Goal: Information Seeking & Learning: Check status

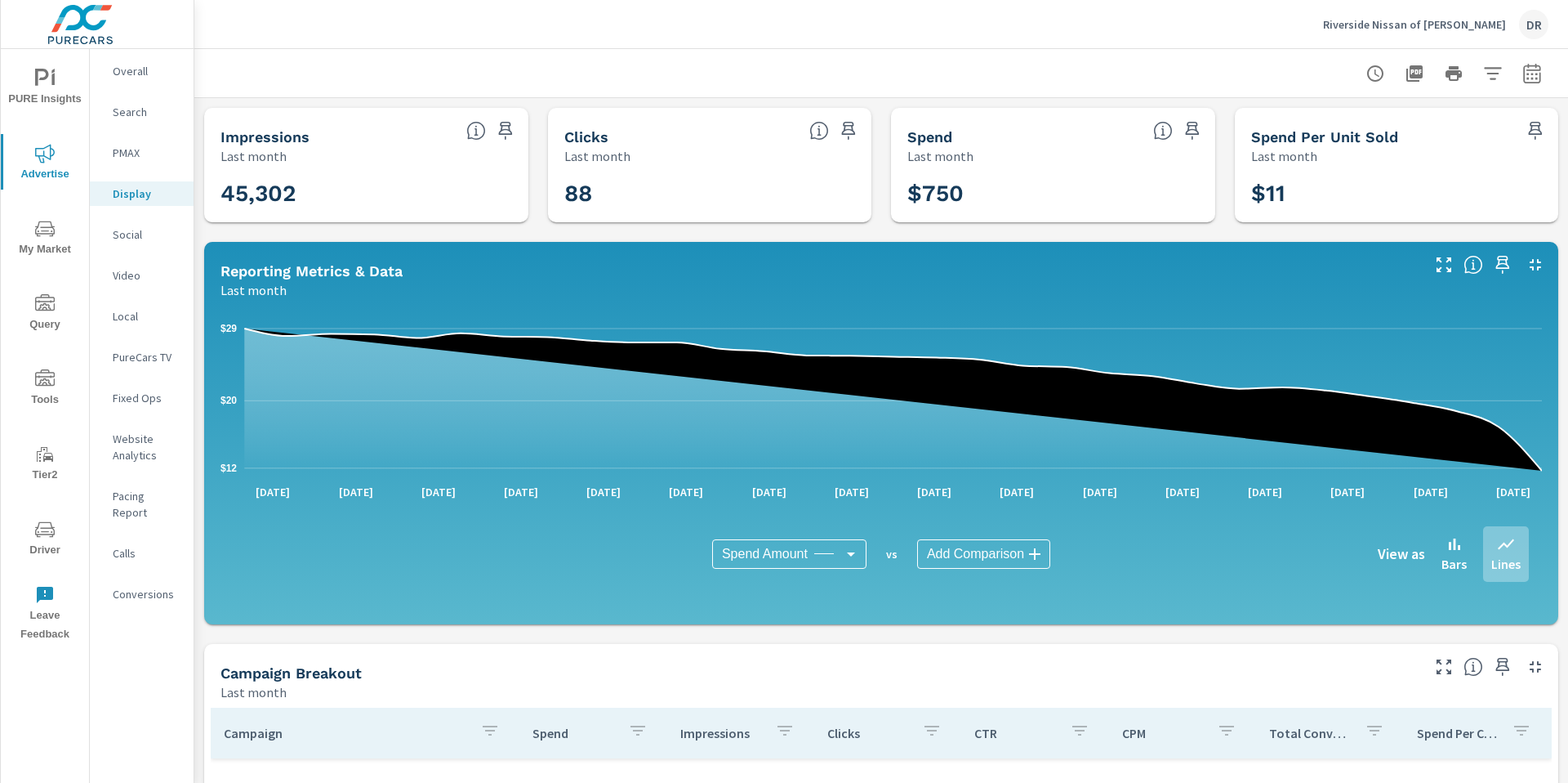
scroll to position [387, 0]
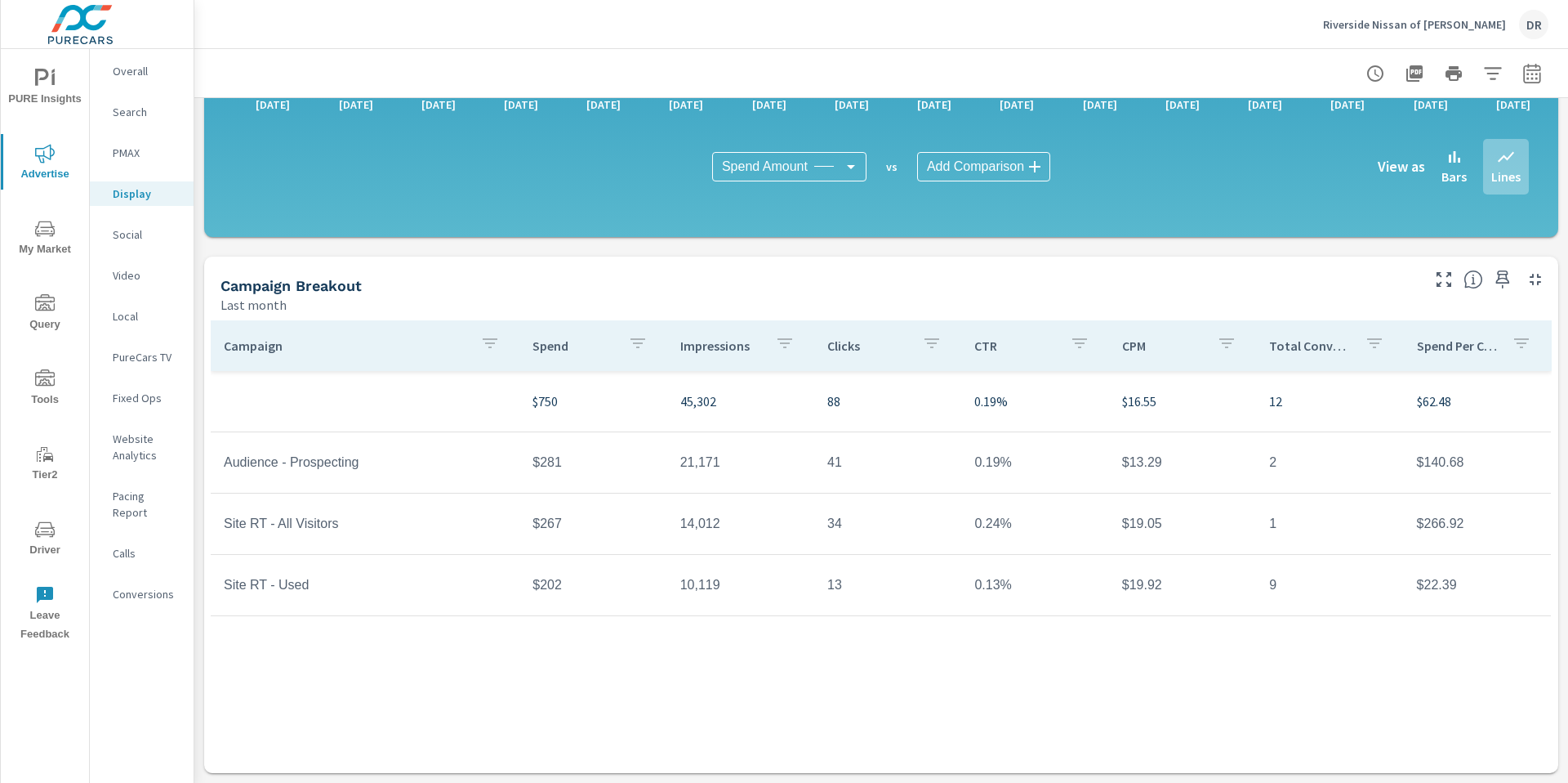
click at [1460, 20] on p "Riverside Nissan of Newbern" at bounding box center [1413, 24] width 183 height 15
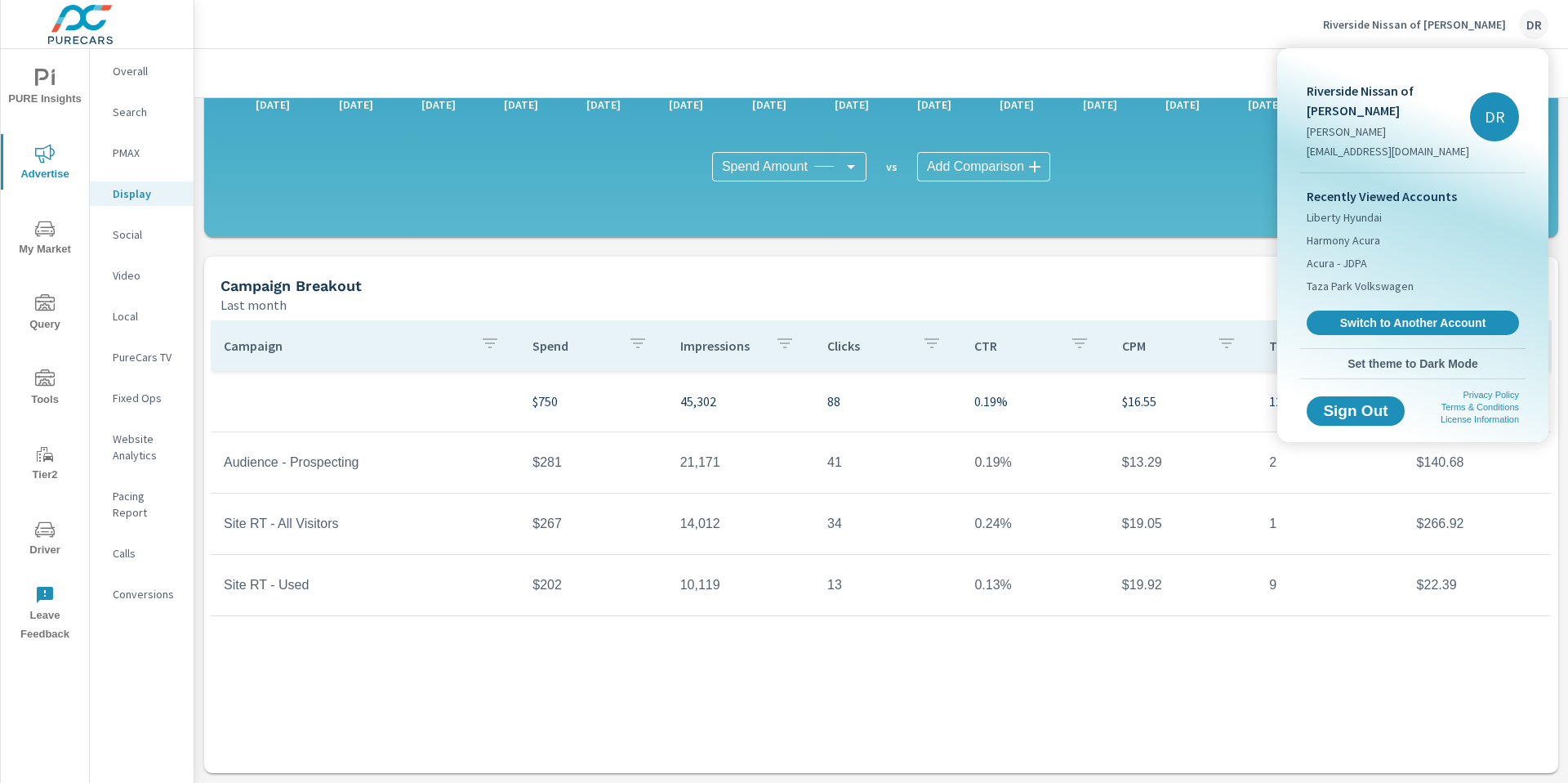
drag, startPoint x: 1483, startPoint y: 300, endPoint x: 1480, endPoint y: 275, distance: 25.2
click at [1483, 315] on span "Switch to Another Account" at bounding box center [1412, 323] width 194 height 15
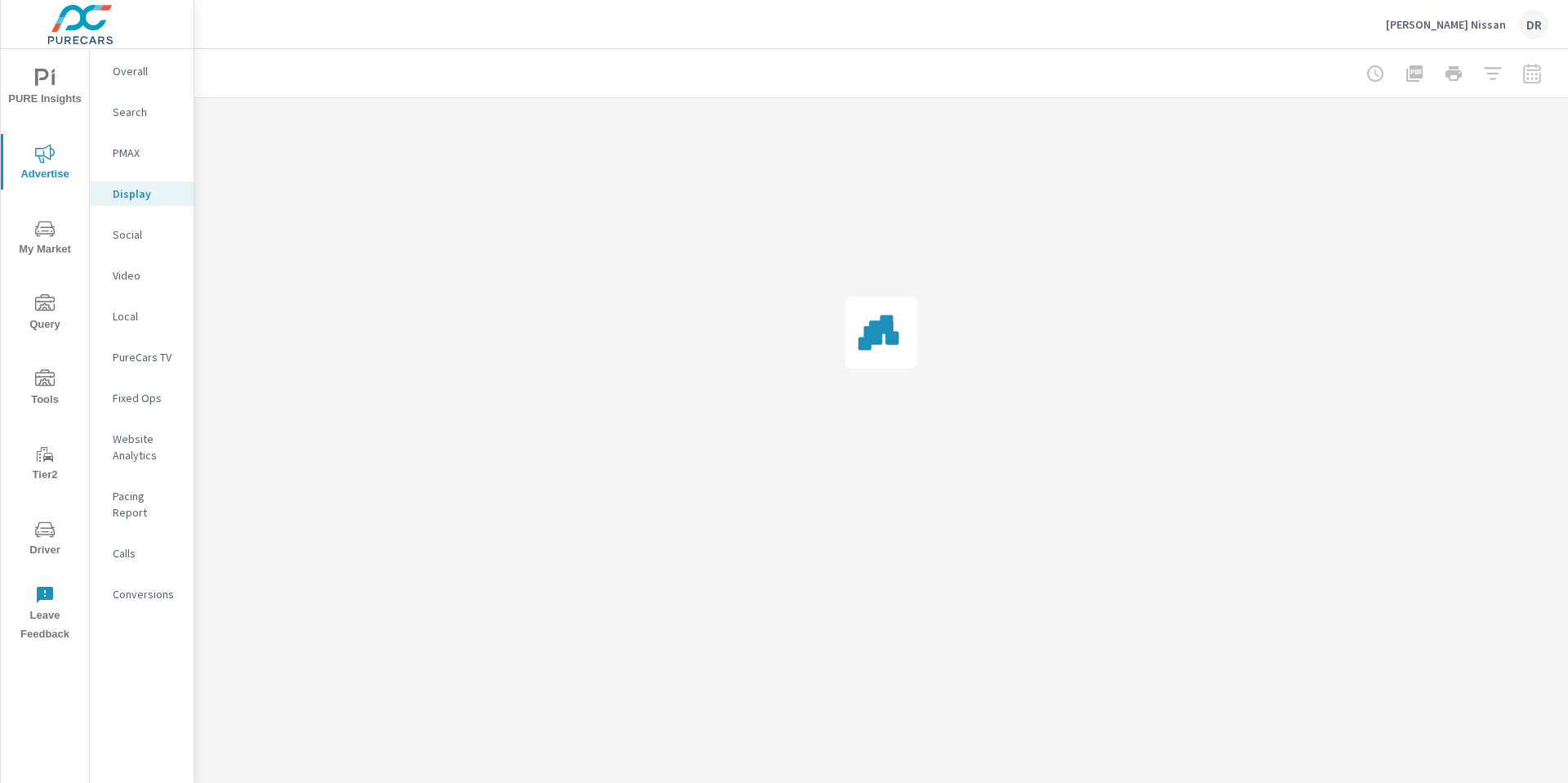
click at [48, 311] on icon "nav menu" at bounding box center [44, 304] width 20 height 20
click at [147, 444] on p "Website Analytics" at bounding box center [146, 446] width 67 height 33
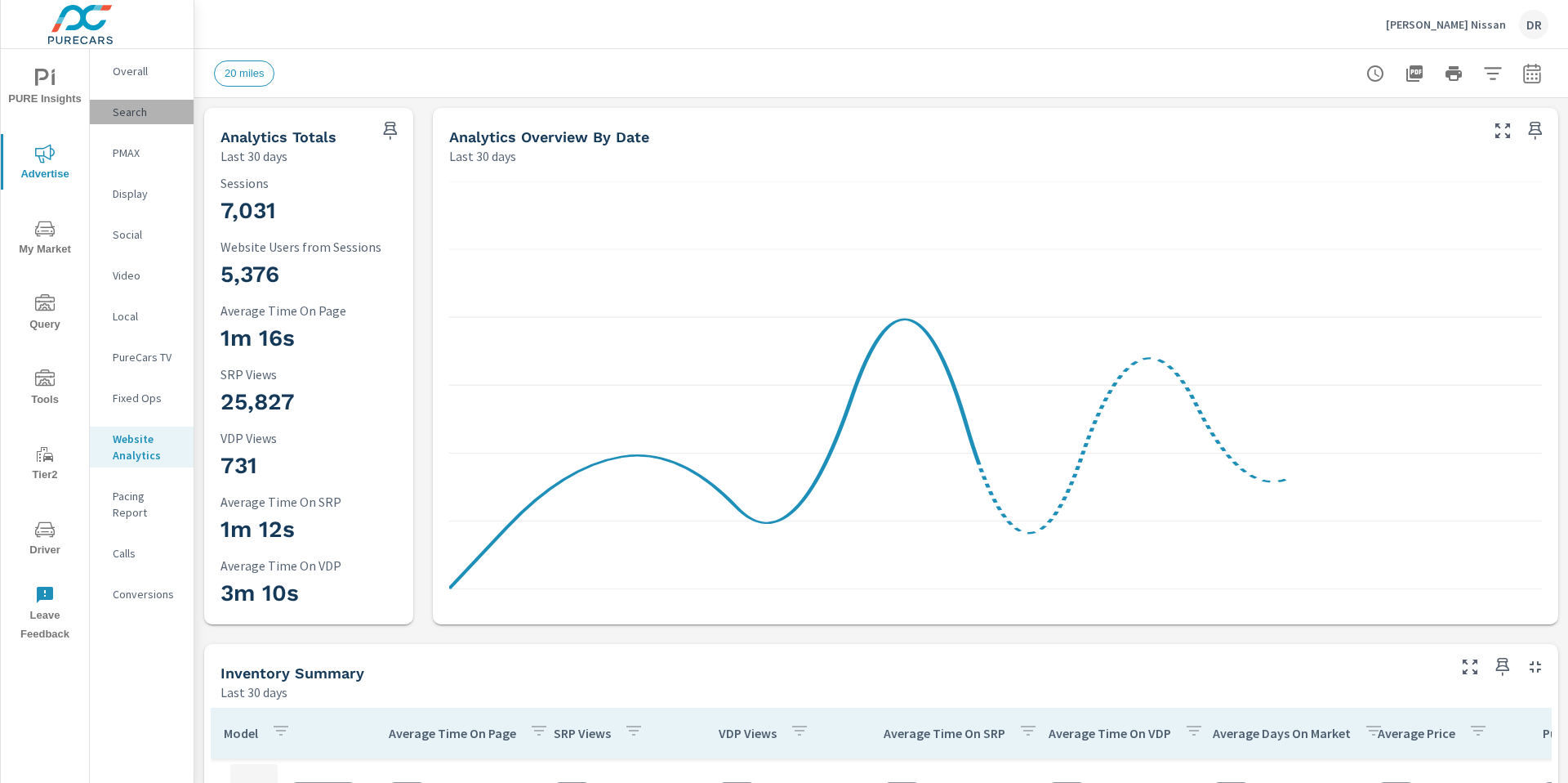
click at [128, 111] on p "Search" at bounding box center [146, 112] width 67 height 16
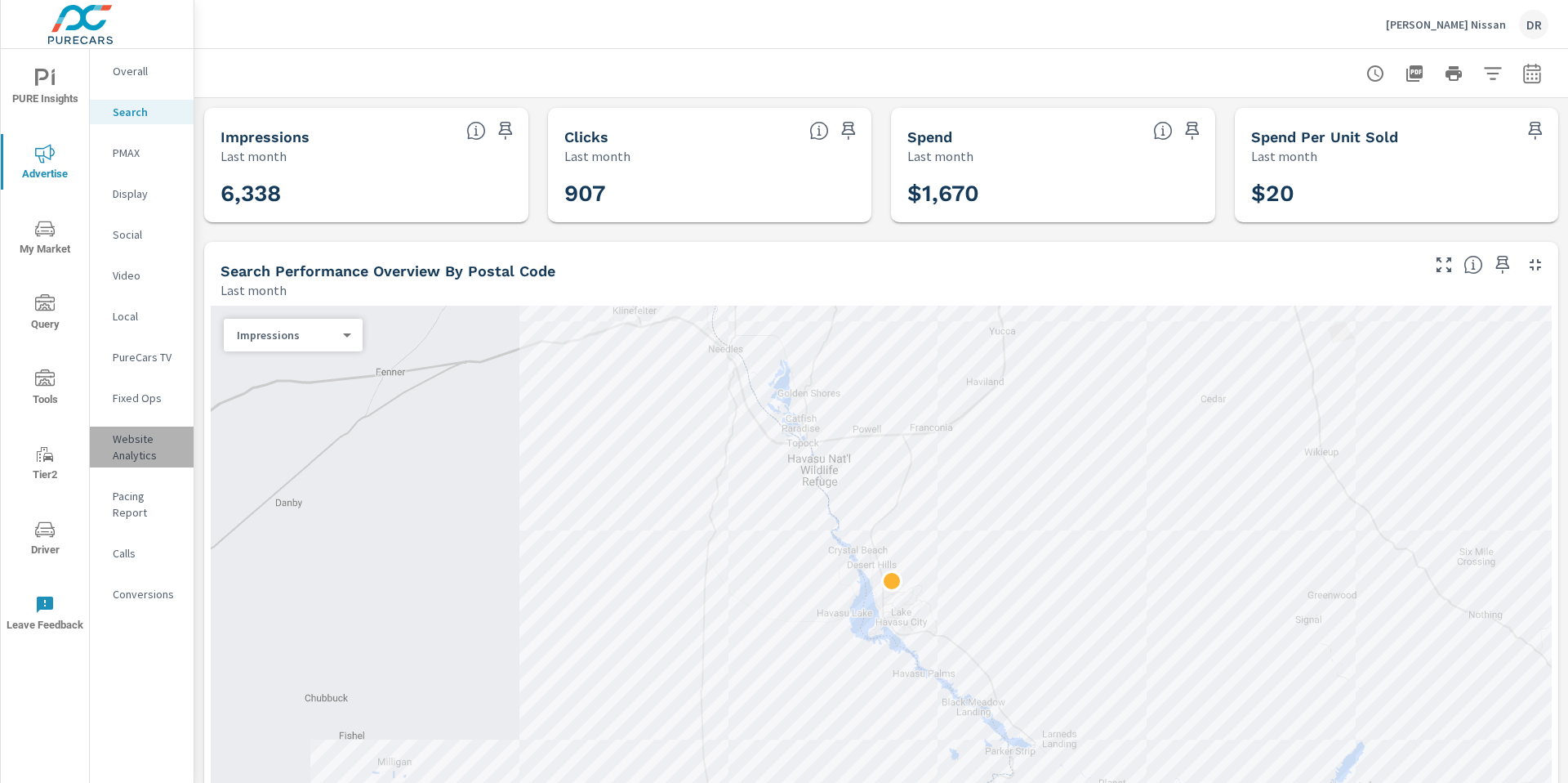
click at [126, 455] on p "Website Analytics" at bounding box center [146, 446] width 67 height 33
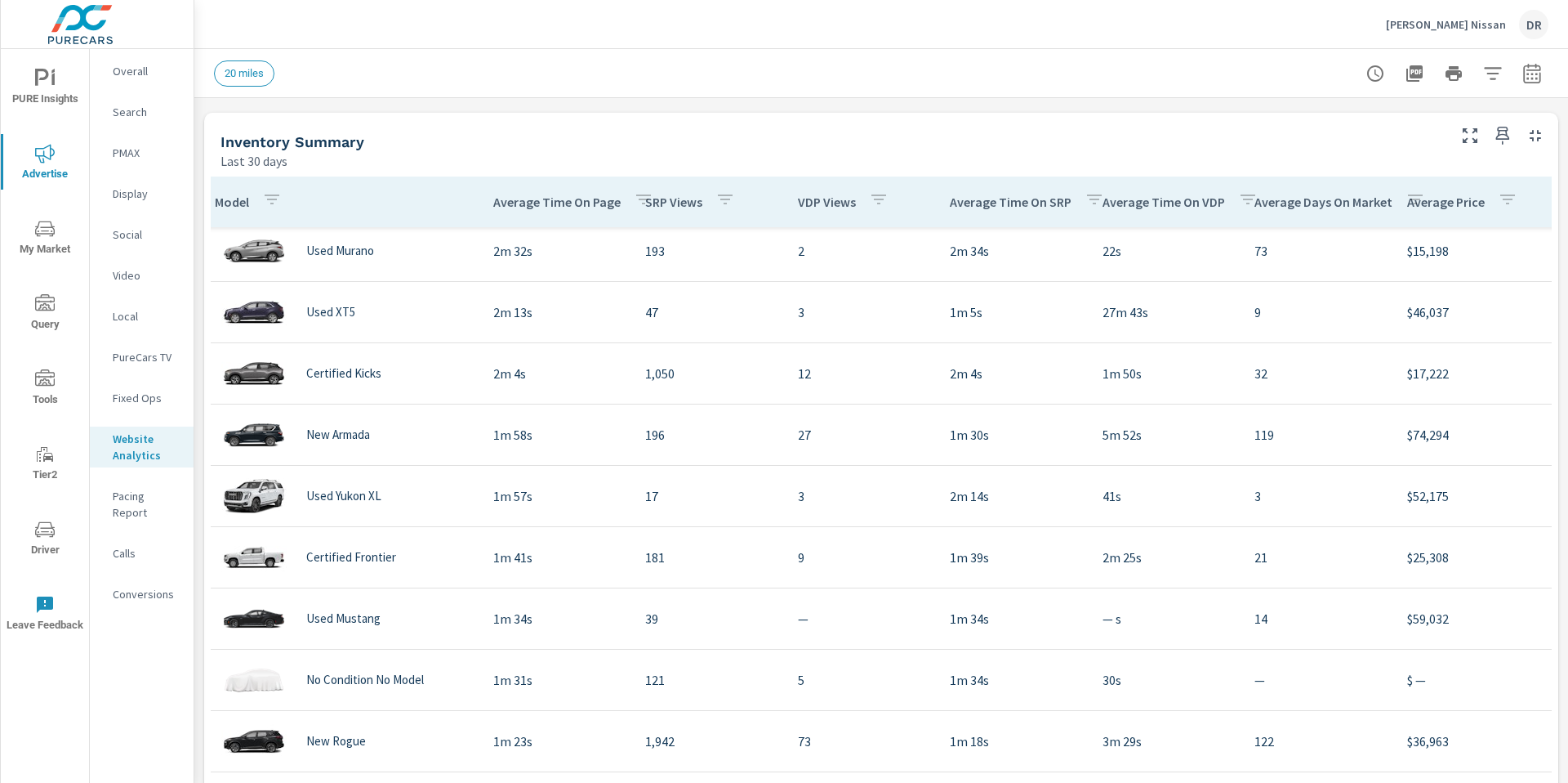
scroll to position [533, 0]
click at [1413, 75] on icon "button" at bounding box center [1413, 73] width 16 height 16
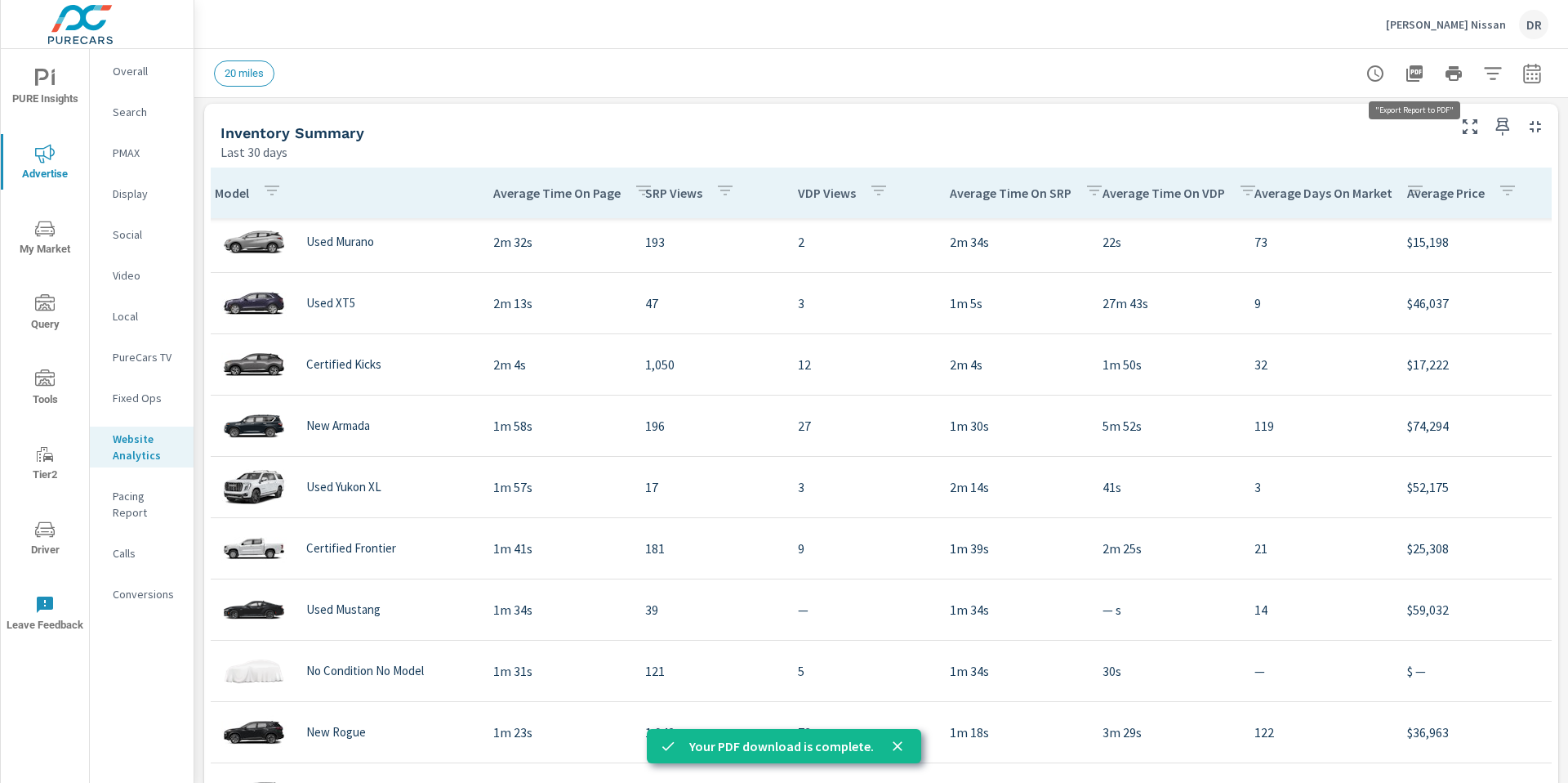
scroll to position [535, 0]
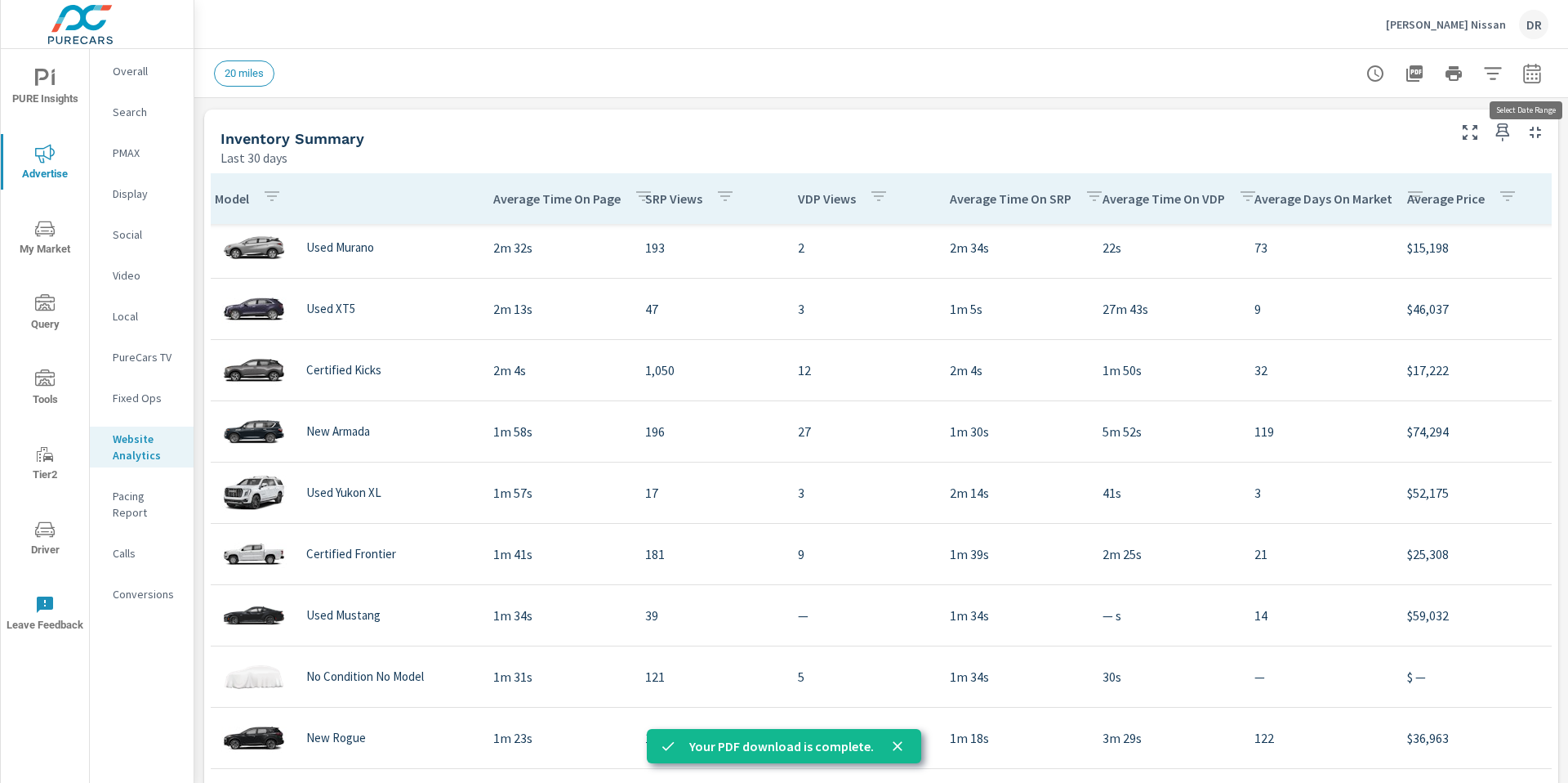
click at [1527, 76] on icon "button" at bounding box center [1531, 73] width 20 height 20
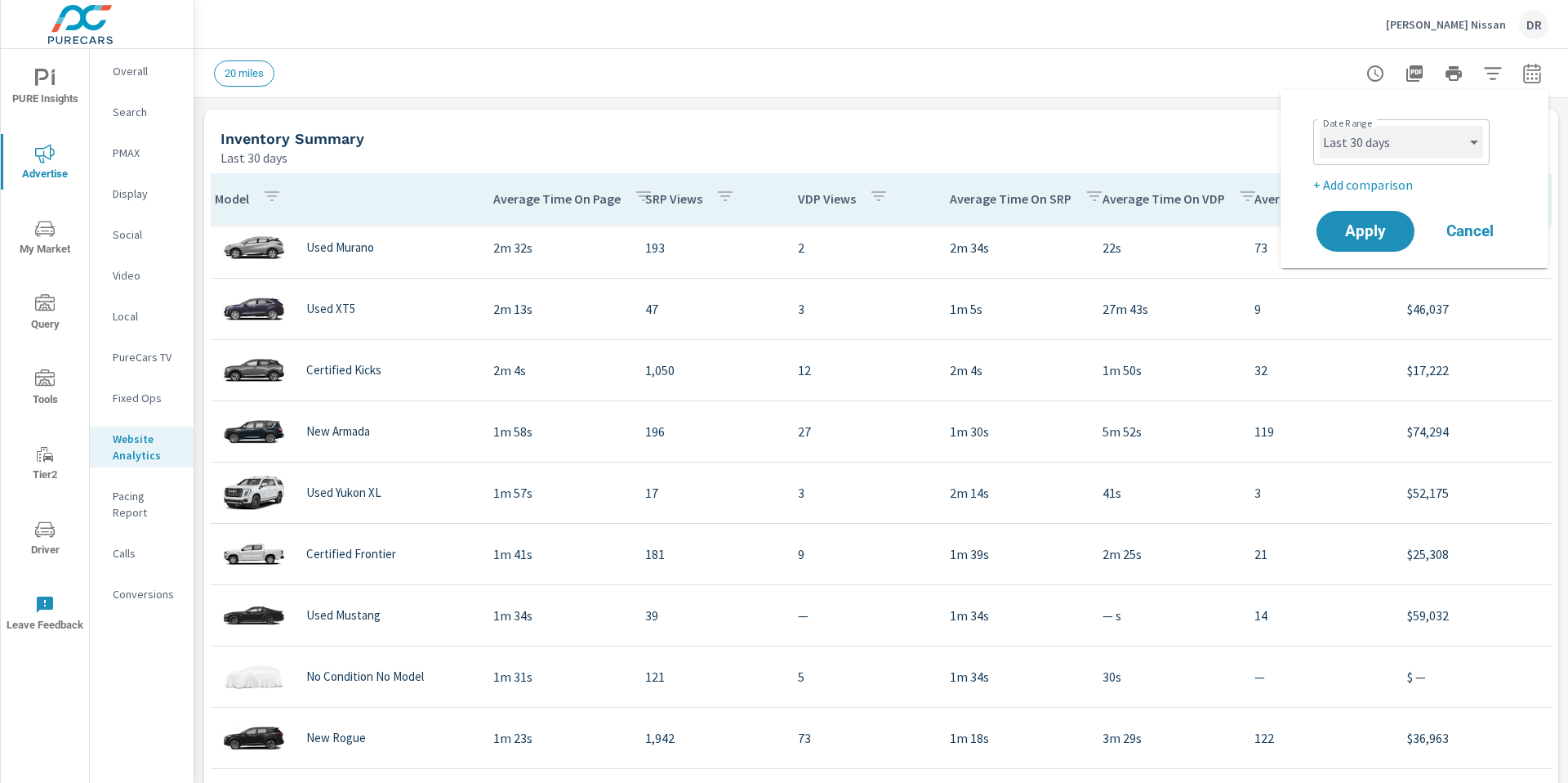
click at [1401, 147] on select "Custom [DATE] Last week Last 7 days Last 14 days Last 30 days Last 45 days Last…" at bounding box center [1401, 142] width 163 height 33
click at [1320, 126] on select "Custom [DATE] Last week Last 7 days Last 14 days Last 30 days Last 45 days Last…" at bounding box center [1401, 142] width 163 height 33
select select "Last month"
click at [1373, 242] on button "Apply" at bounding box center [1366, 231] width 101 height 42
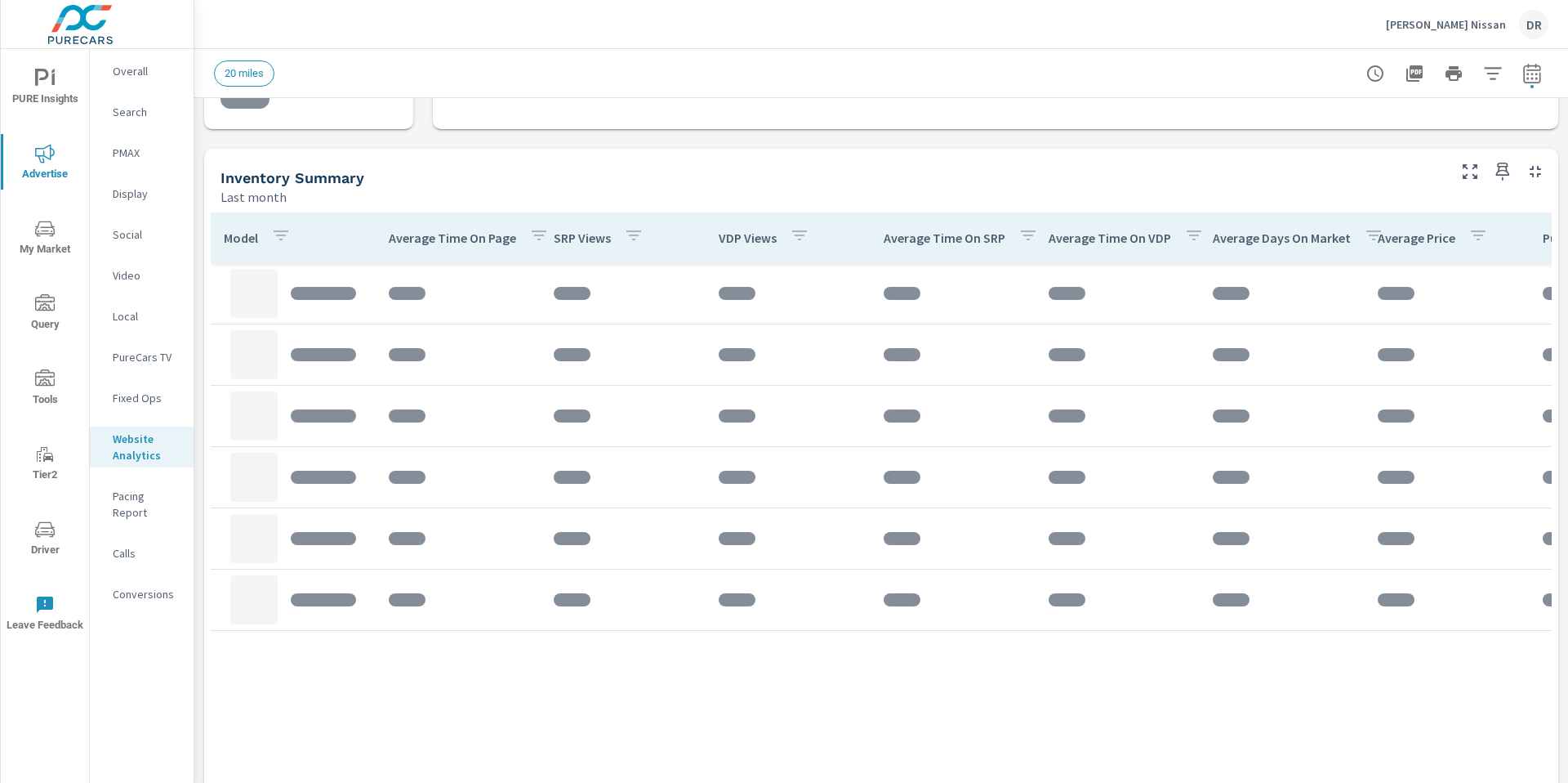
scroll to position [555, 0]
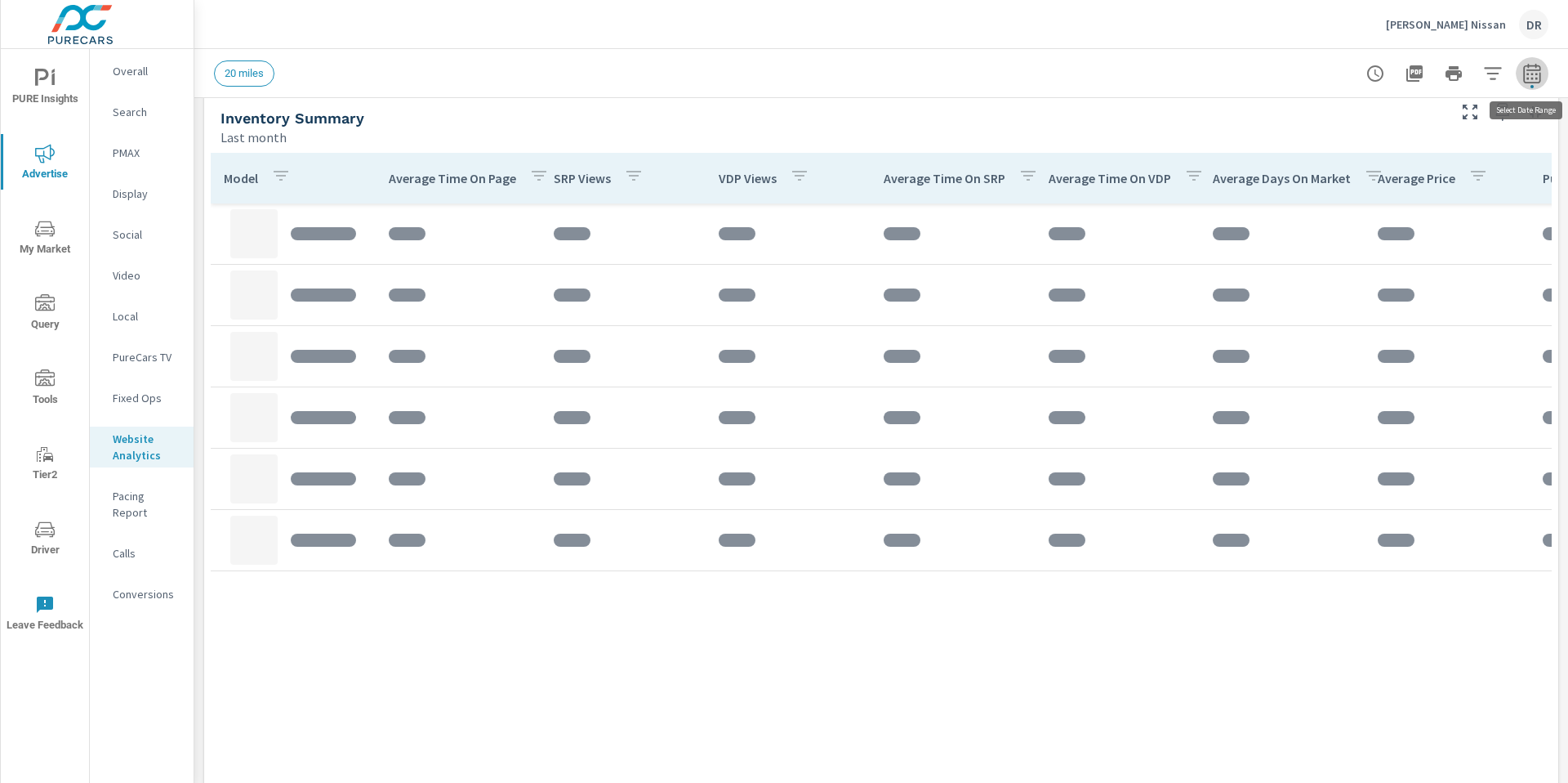
click at [1535, 81] on icon "button" at bounding box center [1531, 73] width 20 height 20
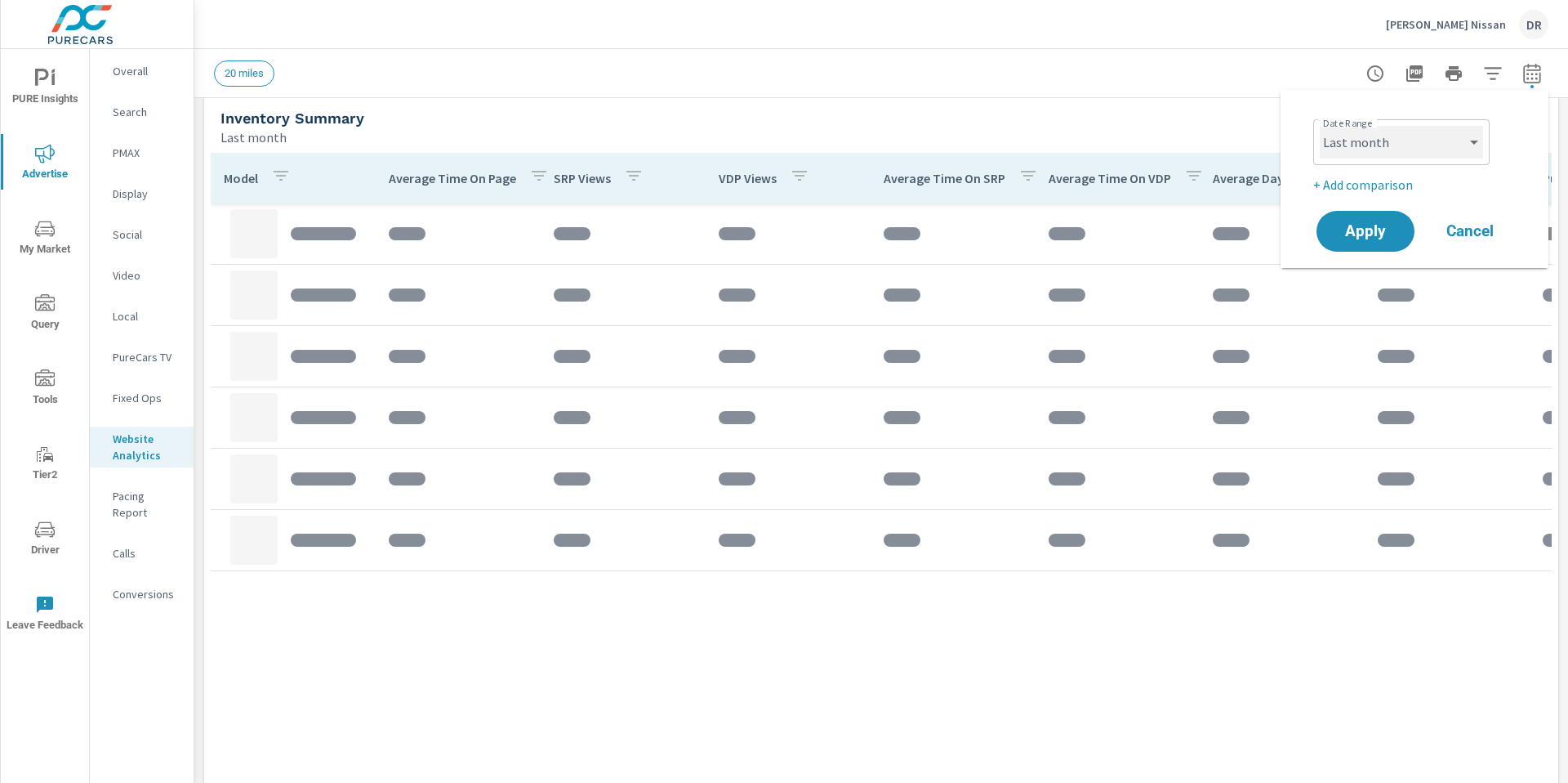
click at [1390, 143] on select "Custom [DATE] Last week Last 7 days Last 14 days Last 30 days Last 45 days Last…" at bounding box center [1401, 142] width 163 height 33
click at [1320, 126] on select "Custom [DATE] Last week Last 7 days Last 14 days Last 30 days Last 45 days Last…" at bounding box center [1401, 142] width 163 height 33
select select "custom"
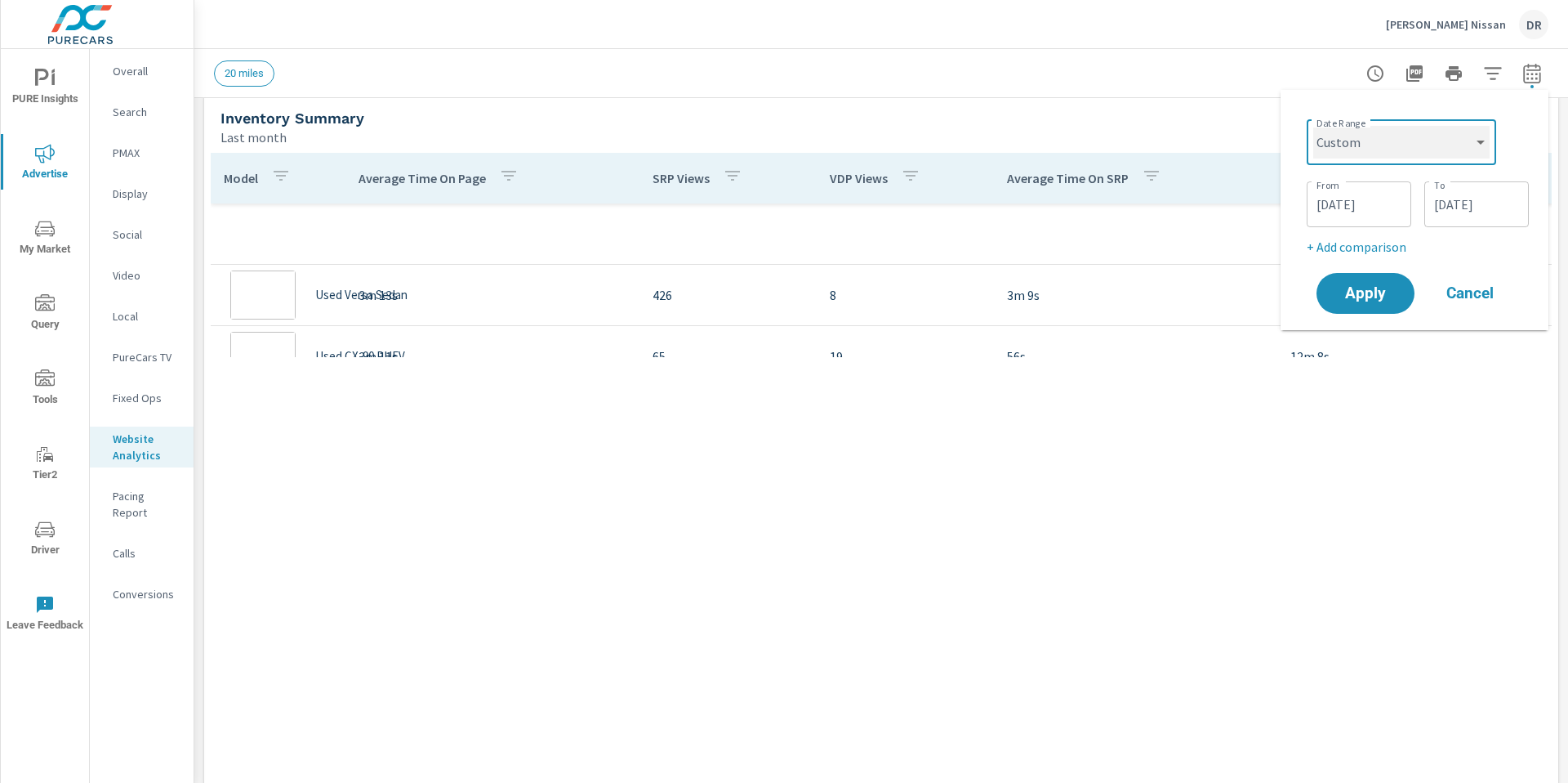
scroll to position [307, 0]
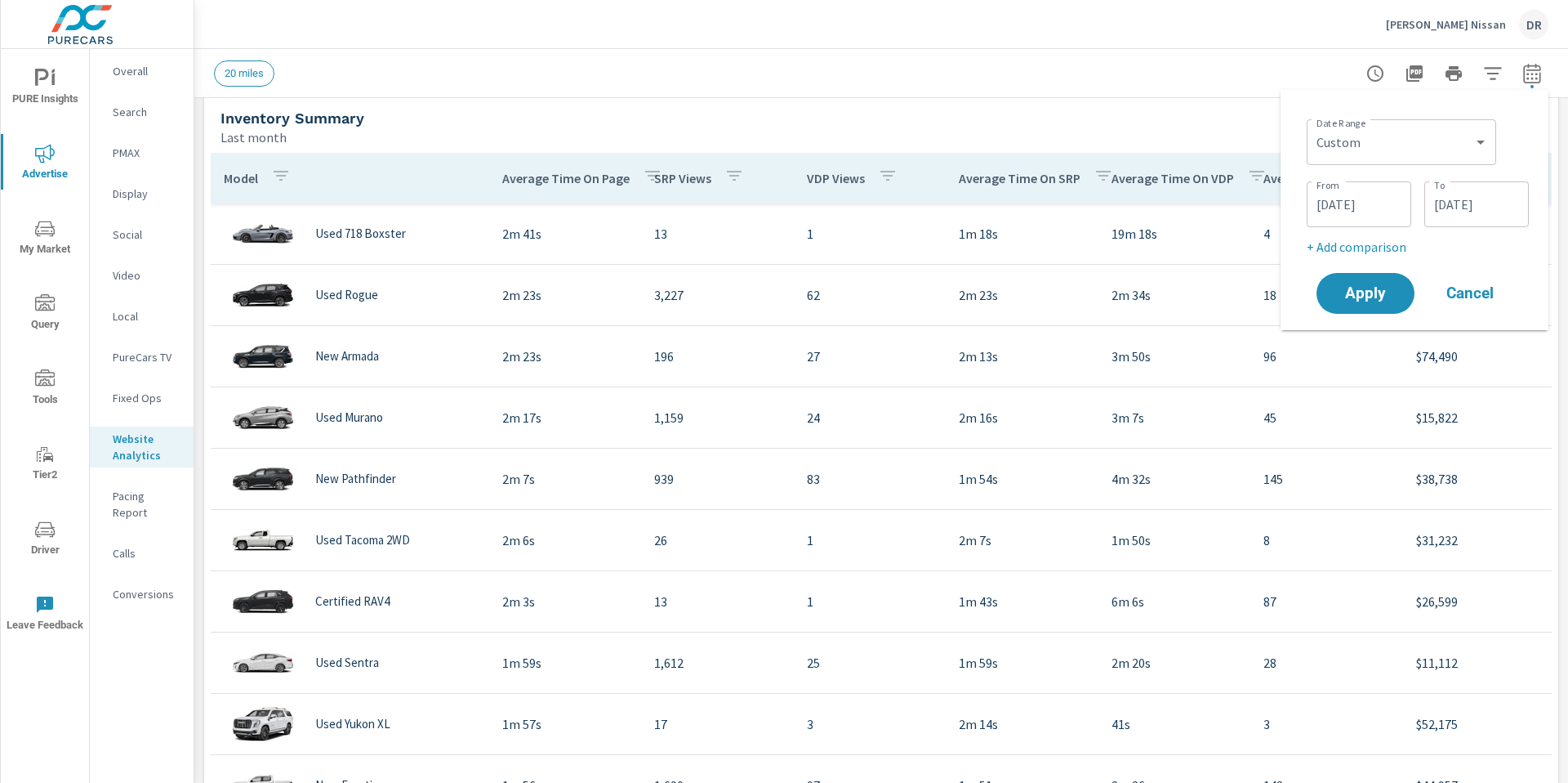
click at [1169, 80] on div "20 miles" at bounding box center [767, 73] width 1106 height 26
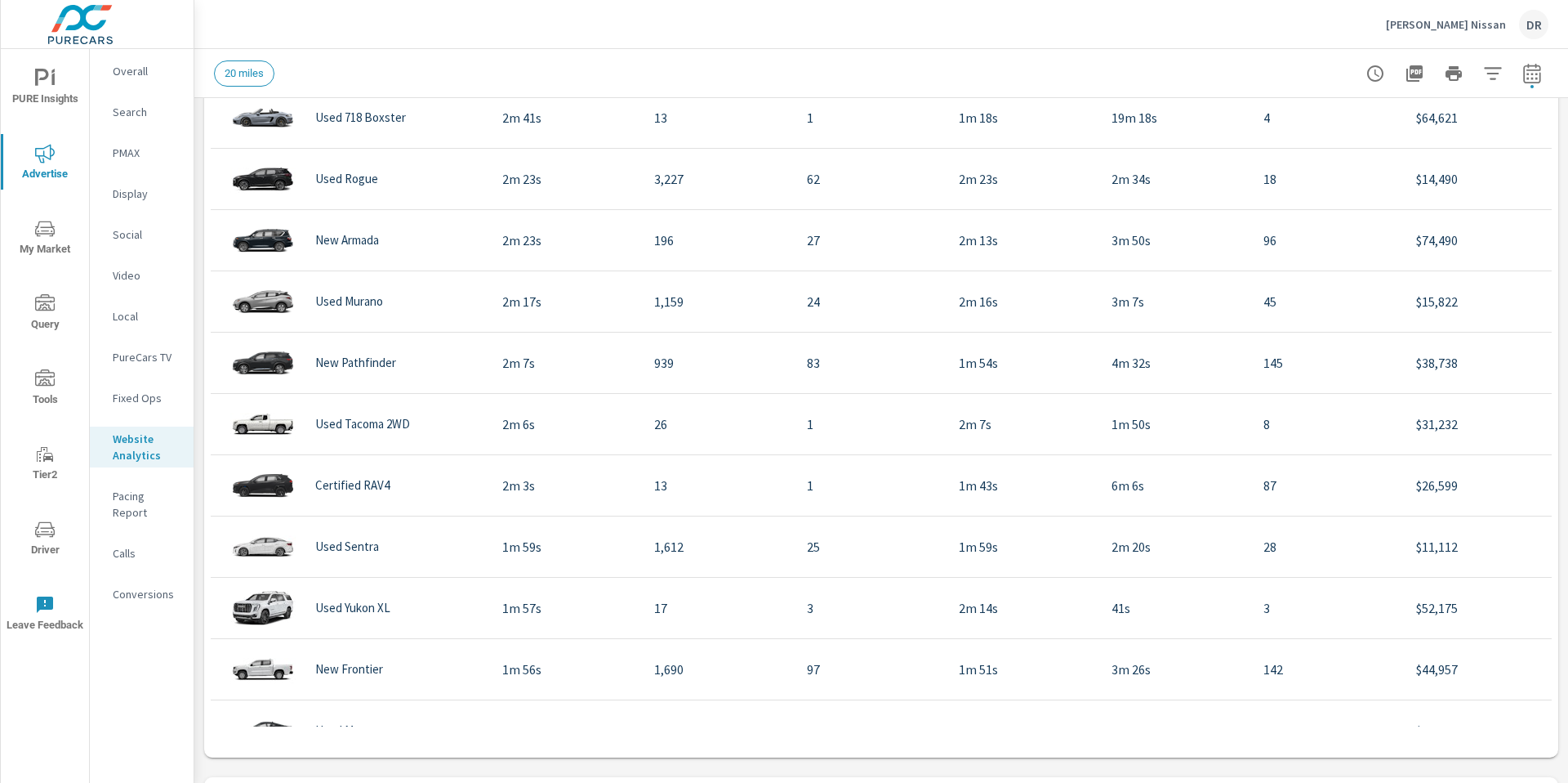
scroll to position [737, 0]
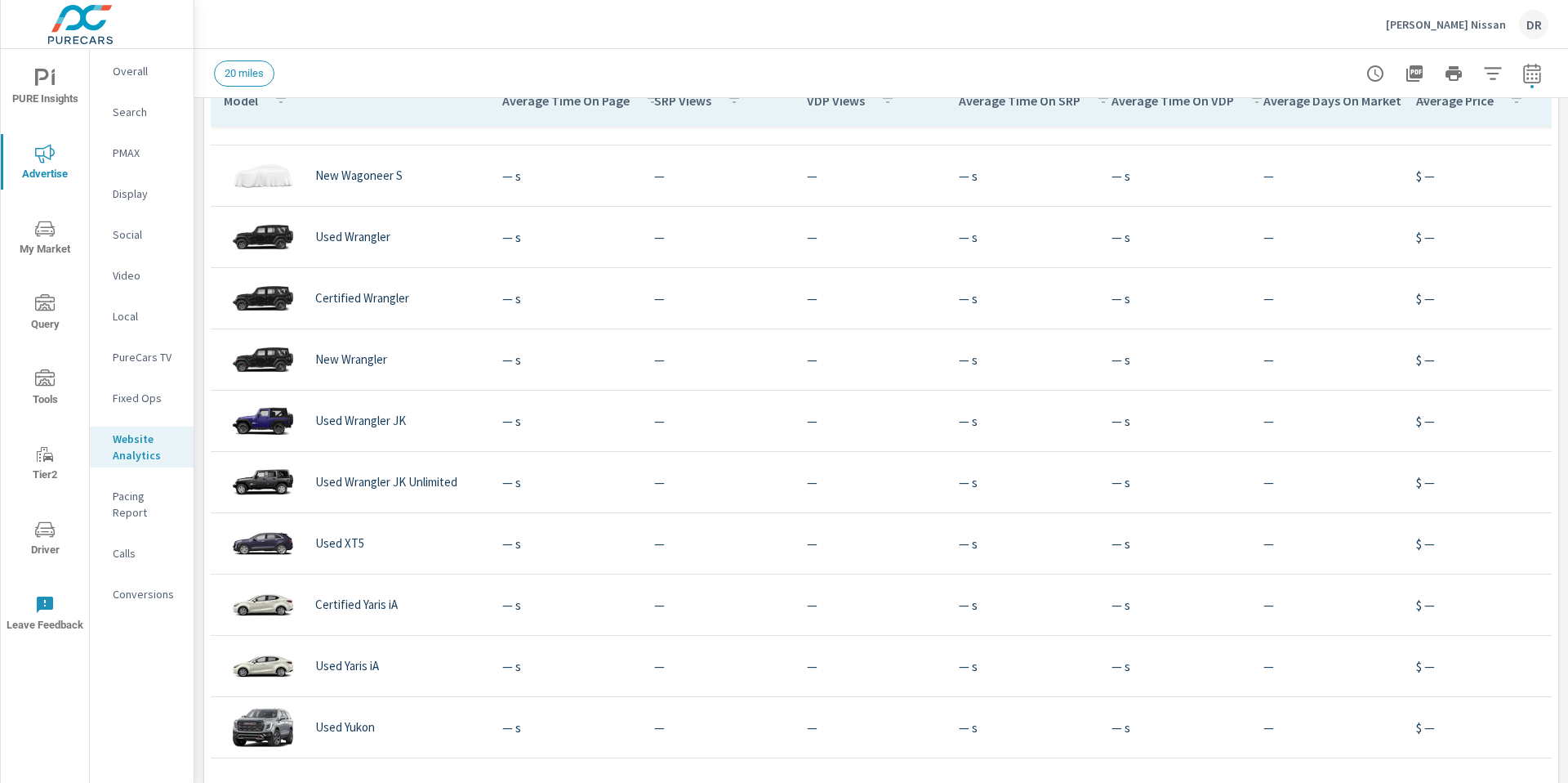
scroll to position [625, 0]
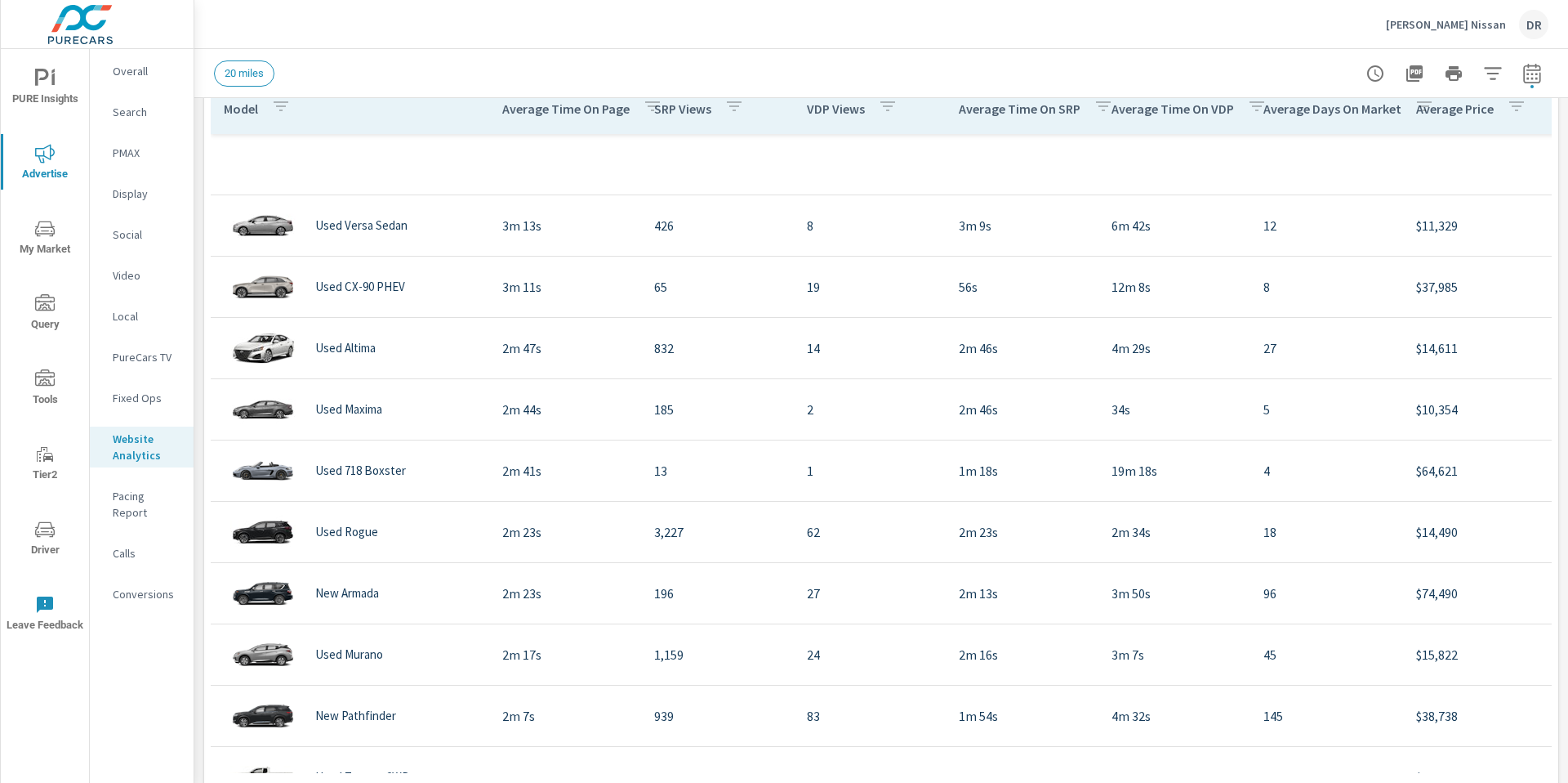
click at [339, 67] on div "20 miles" at bounding box center [767, 73] width 1106 height 26
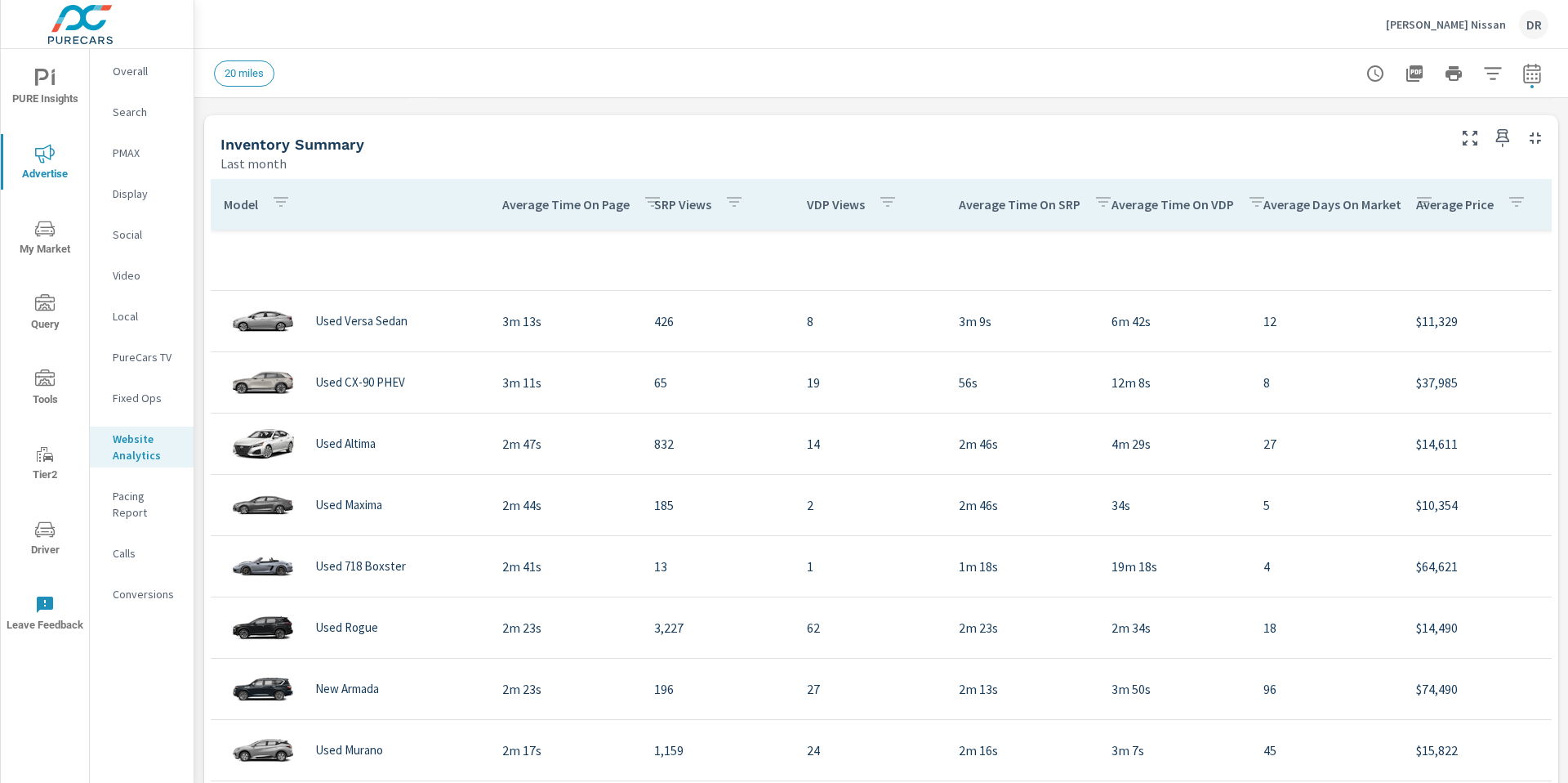
scroll to position [527, 0]
click at [280, 200] on icon "button" at bounding box center [281, 203] width 15 height 9
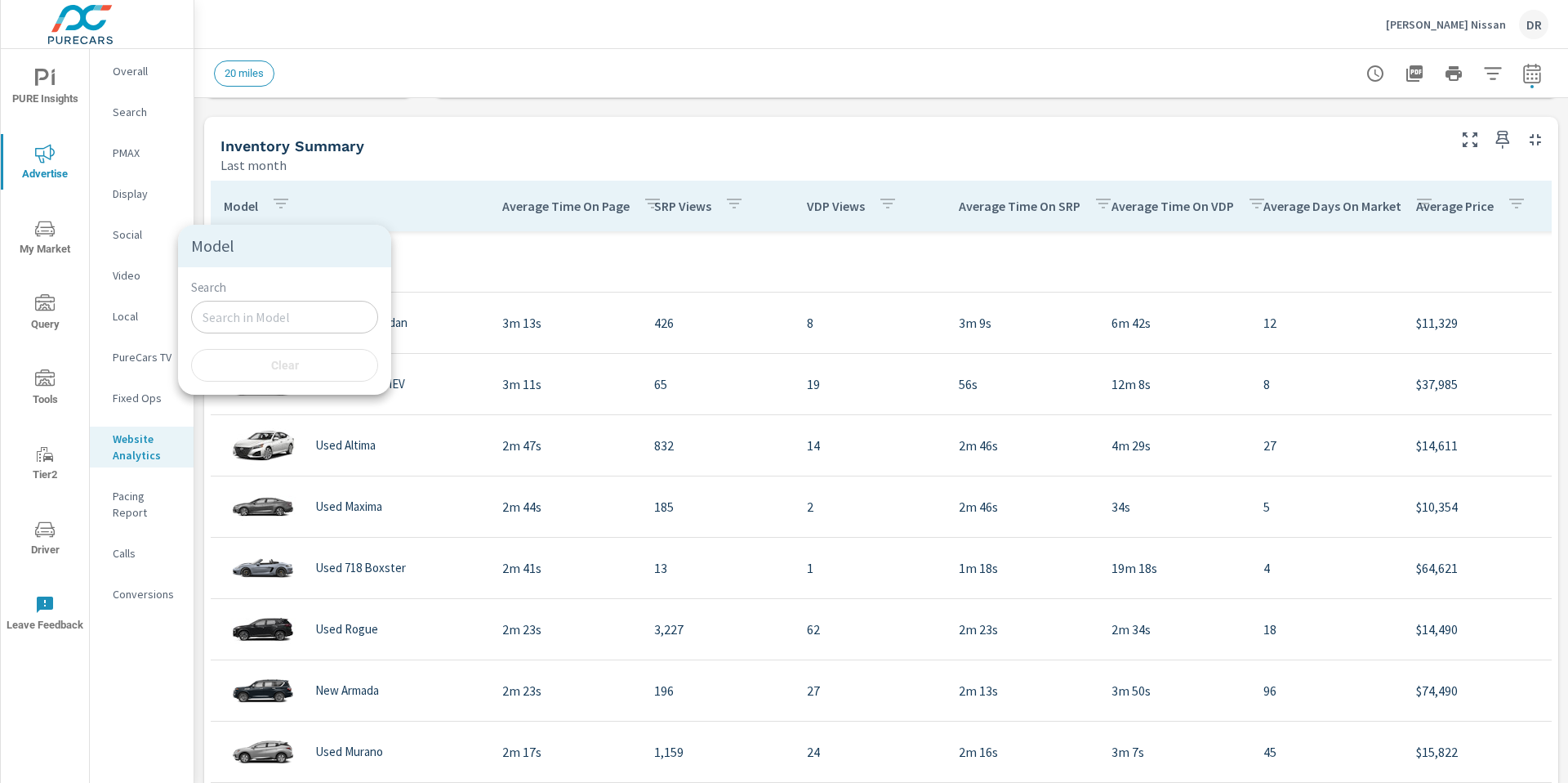
click at [593, 158] on div at bounding box center [784, 391] width 1568 height 783
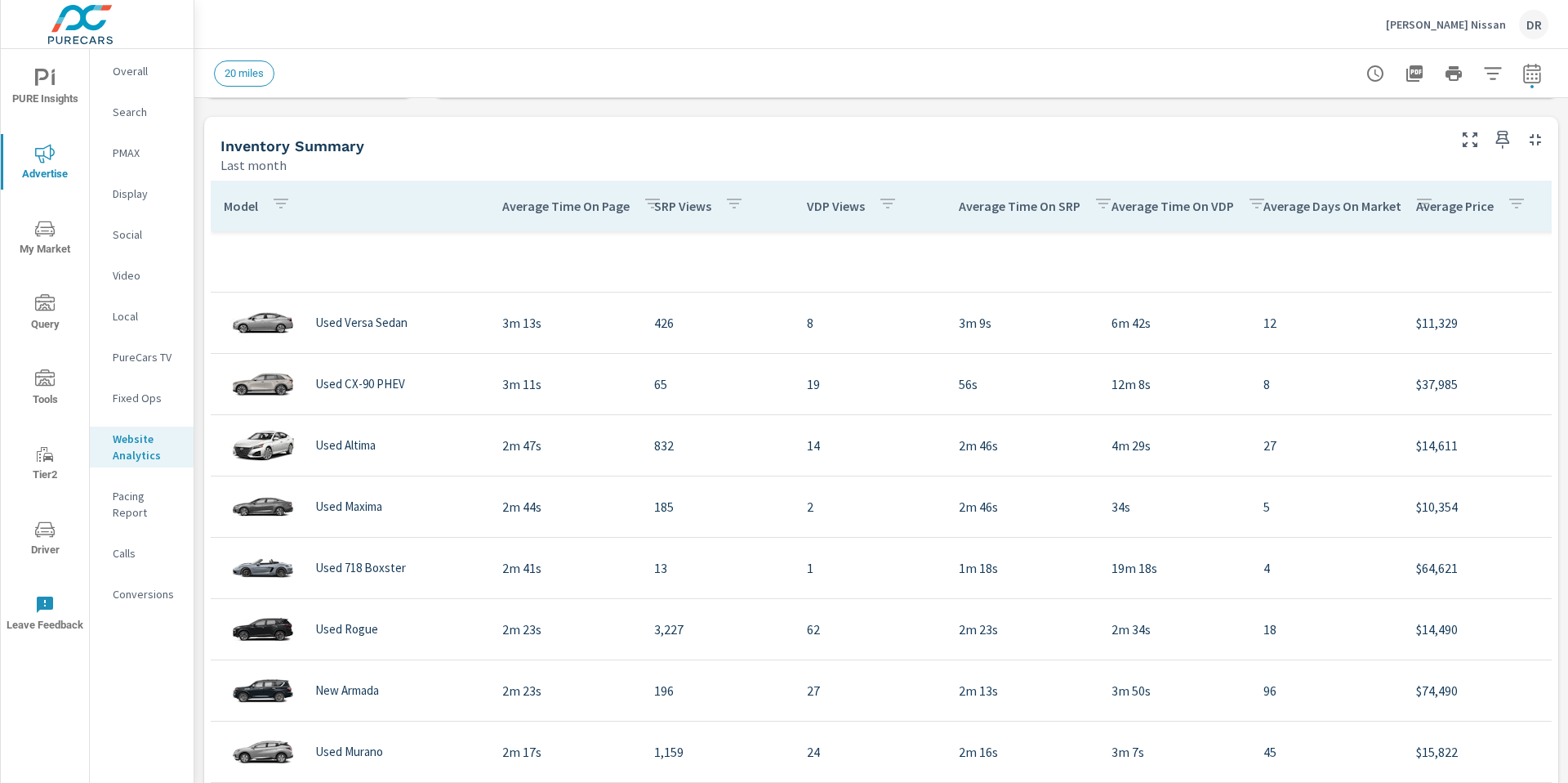
drag, startPoint x: 1375, startPoint y: 130, endPoint x: 1444, endPoint y: 146, distance: 70.8
click at [1375, 130] on div "Inventory Summary Last month" at bounding box center [827, 146] width 1246 height 58
click at [1475, 145] on icon "button" at bounding box center [1470, 140] width 15 height 15
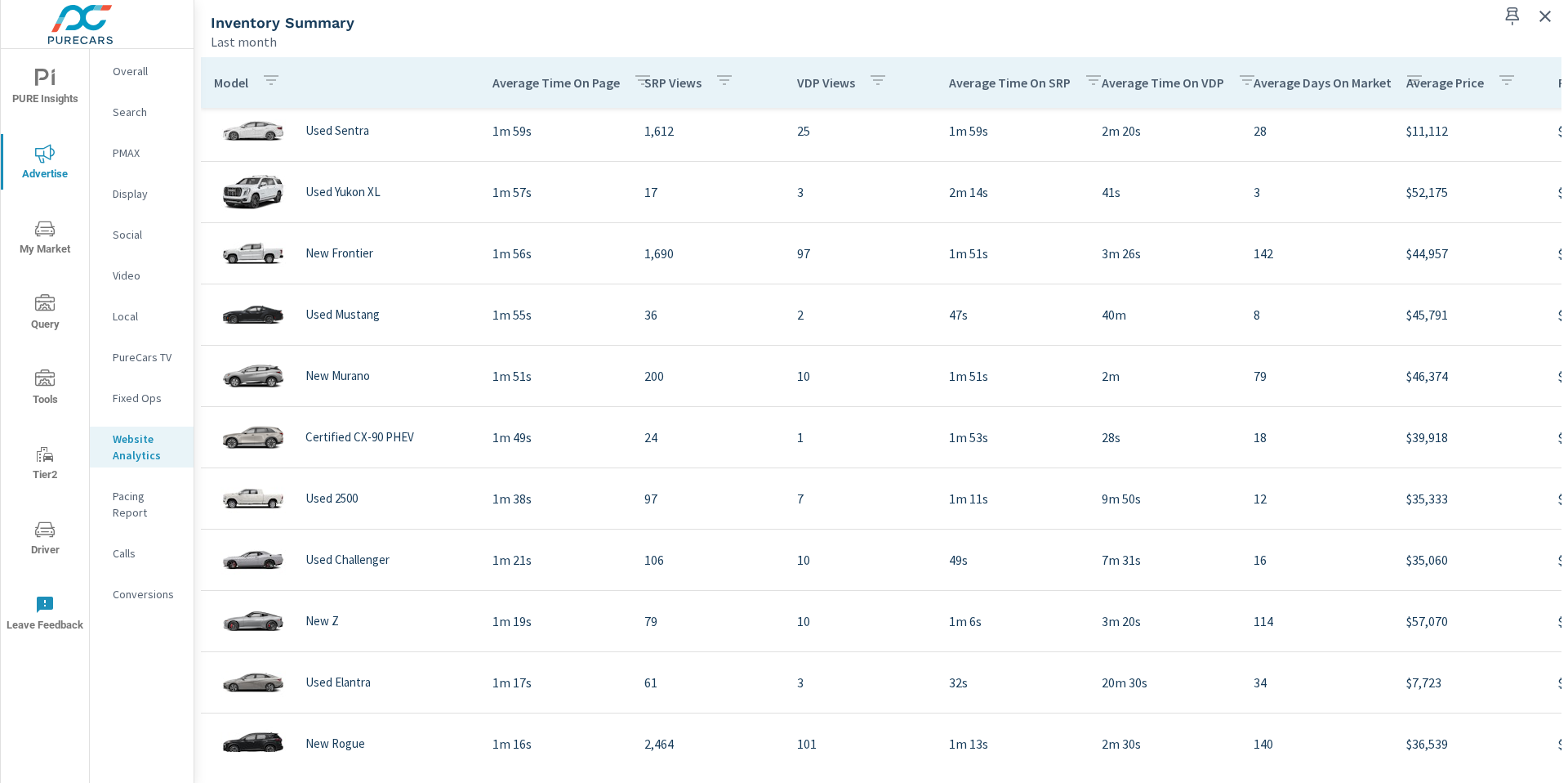
scroll to position [283, 0]
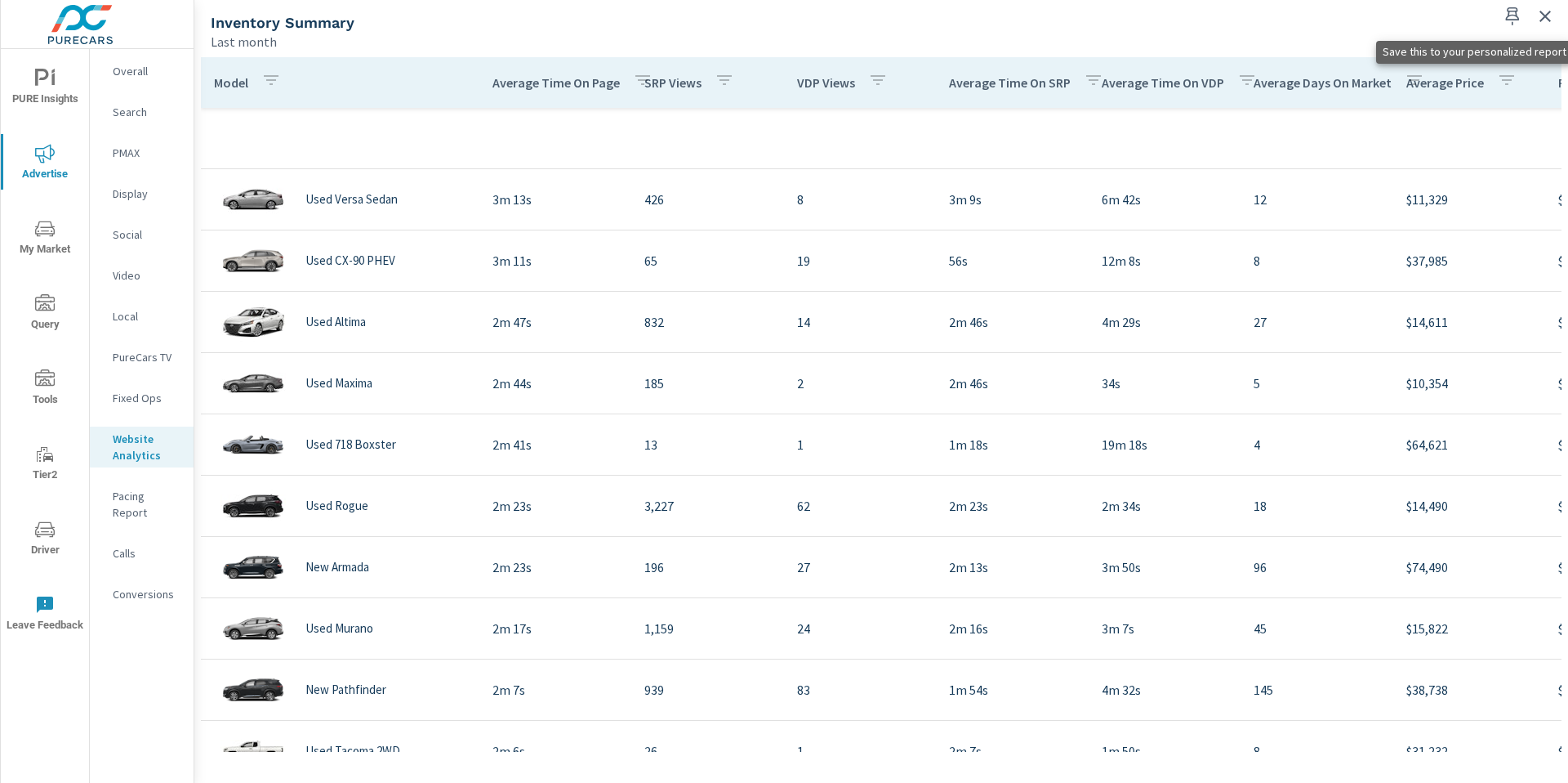
click at [1512, 22] on icon "button" at bounding box center [1513, 16] width 14 height 18
click at [1291, 27] on div "Inventory Summary" at bounding box center [848, 23] width 1276 height 19
